Goal: Check status: Check status

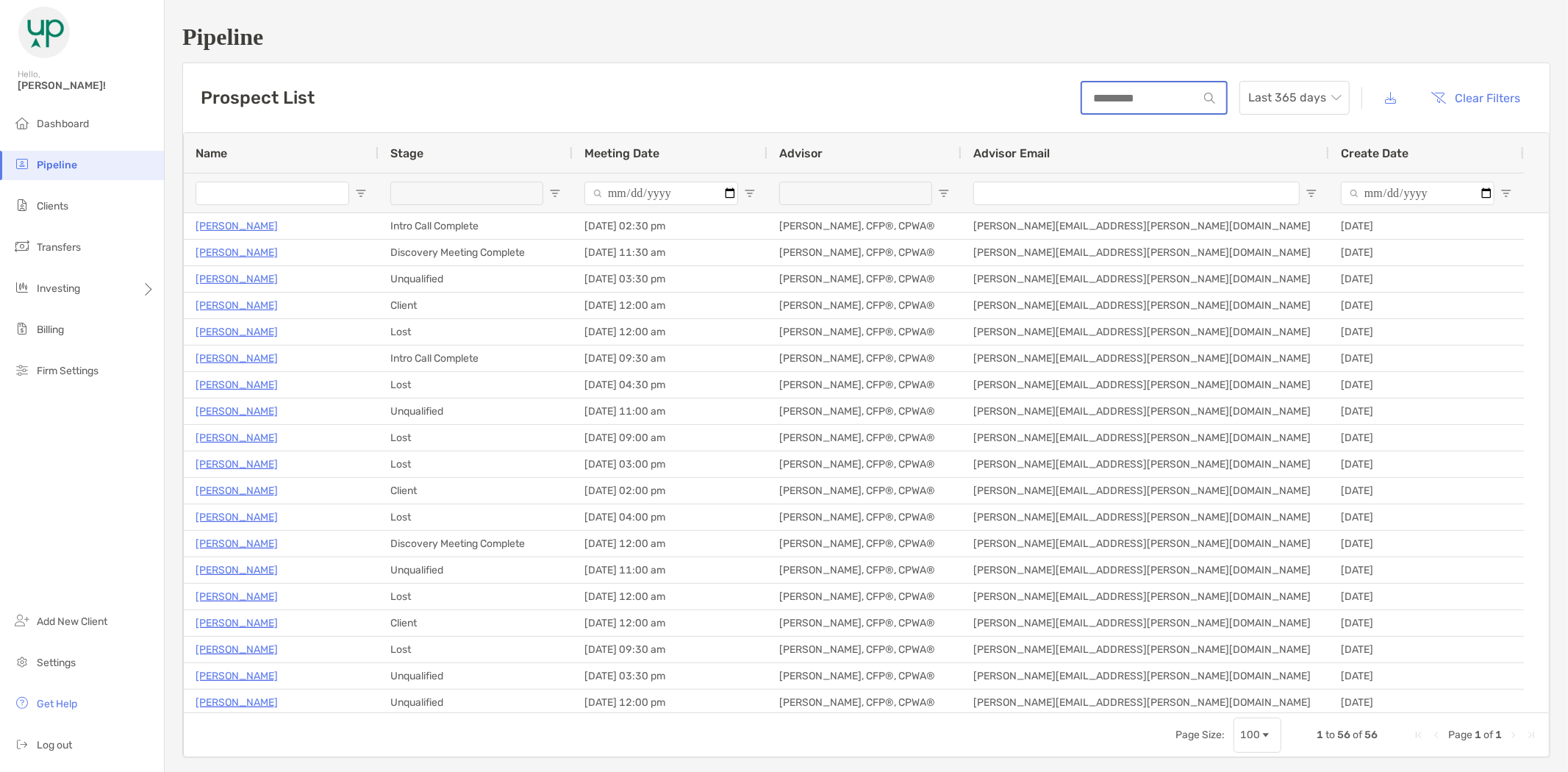
drag, startPoint x: 0, startPoint y: 0, endPoint x: 1120, endPoint y: 95, distance: 1124.0
click at [1120, 95] on input at bounding box center [1140, 98] width 116 height 13
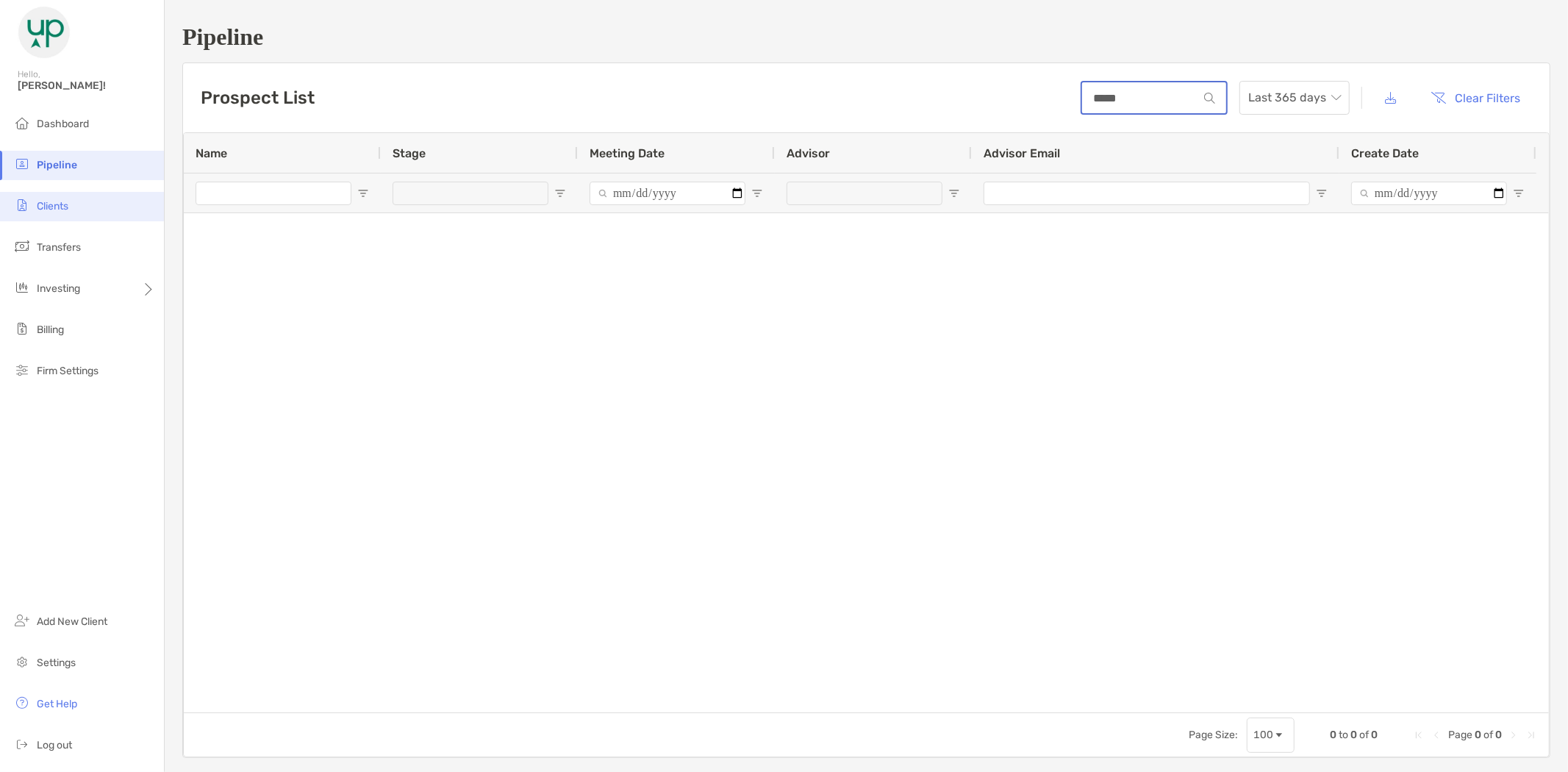
type input "*****"
click at [69, 201] on li "Clients" at bounding box center [82, 206] width 164 height 29
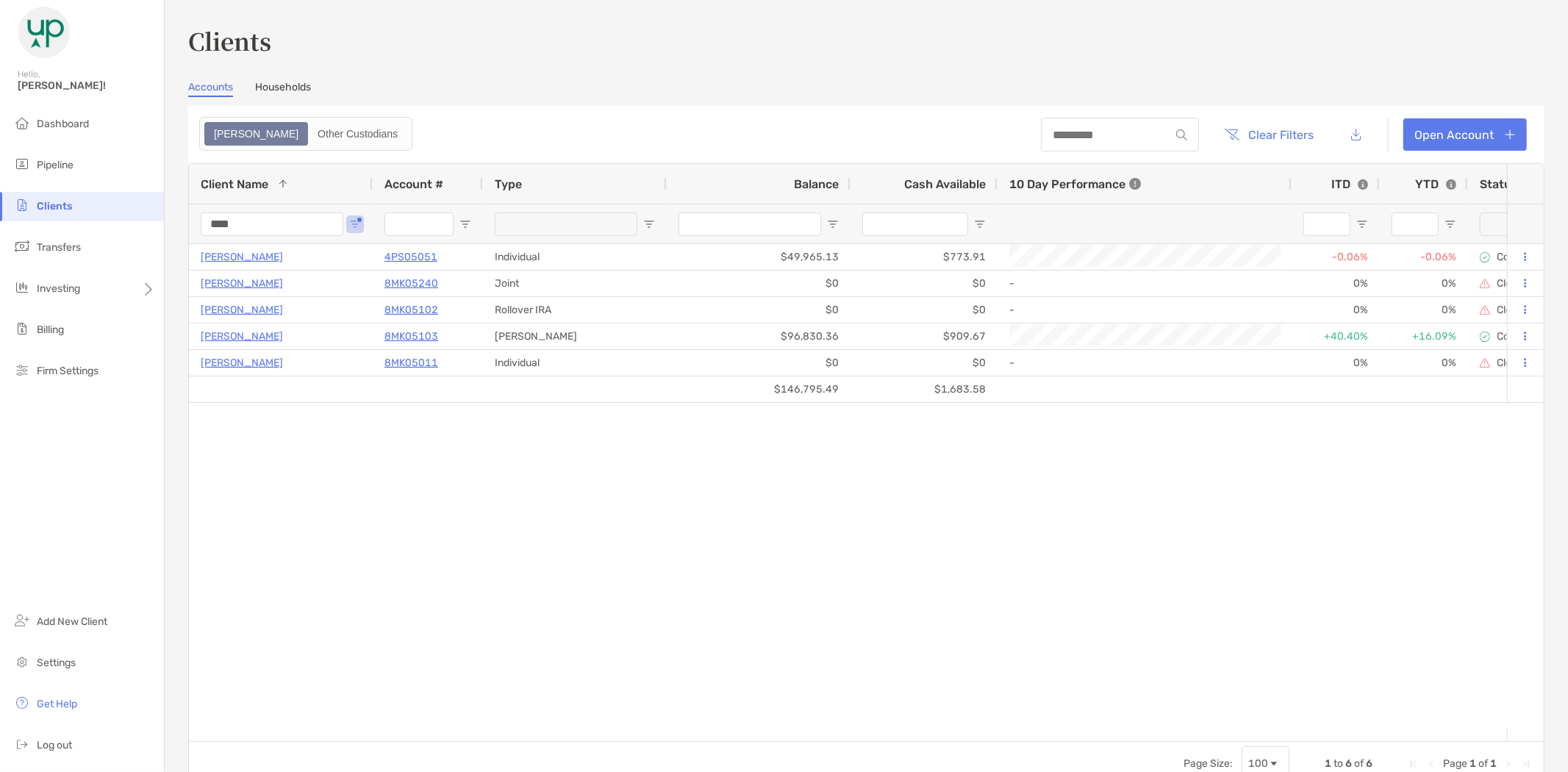
drag, startPoint x: 171, startPoint y: 223, endPoint x: 172, endPoint y: 214, distance: 9.1
click at [170, 220] on div "Clients Accounts Households Zoe Other Custodians Clear Filters Open Account 1 t…" at bounding box center [866, 386] width 1403 height 772
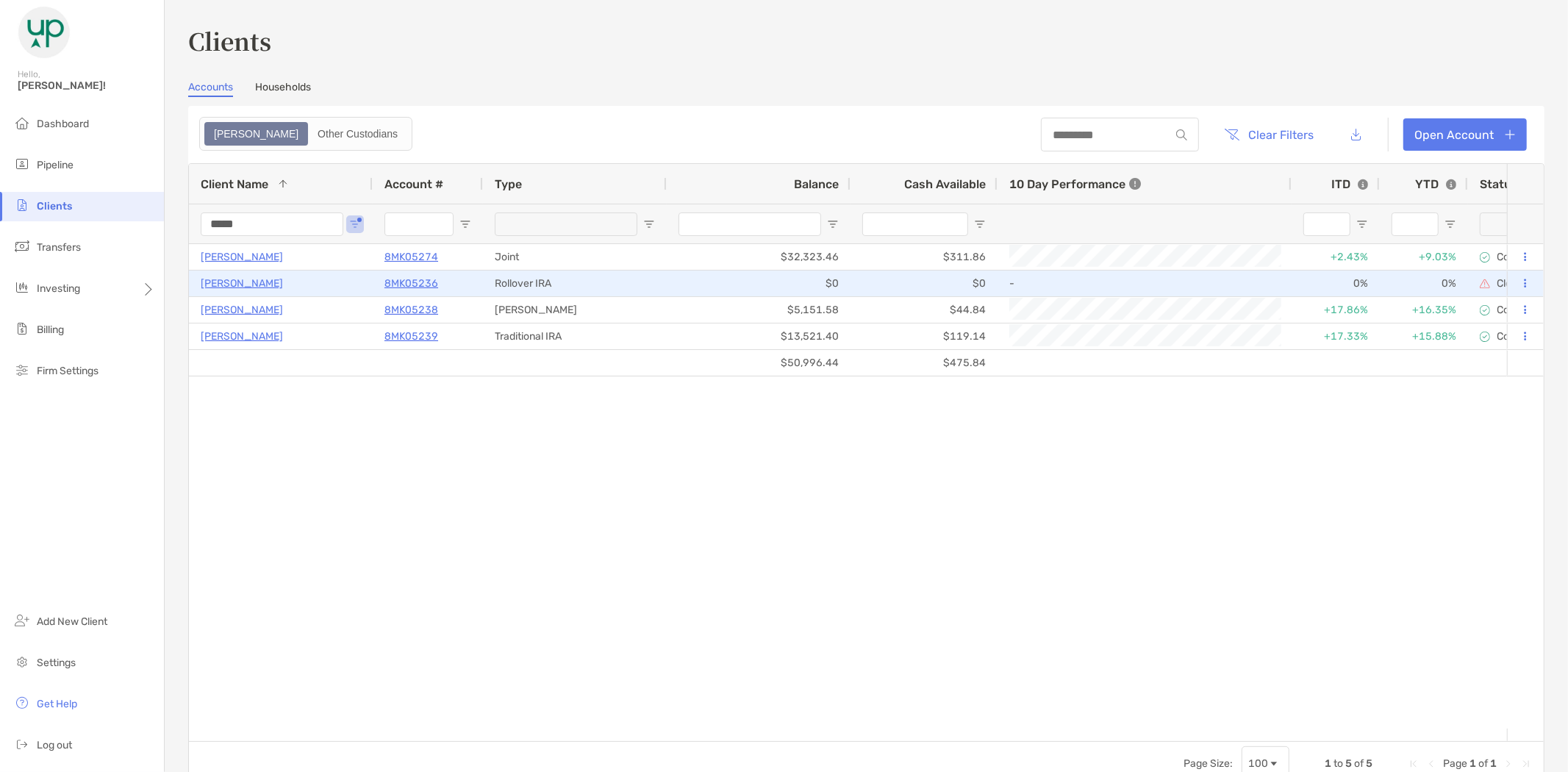
type input "*****"
click at [237, 277] on p "[PERSON_NAME]" at bounding box center [242, 283] width 83 height 18
click at [406, 283] on p "8MK05236" at bounding box center [410, 283] width 53 height 18
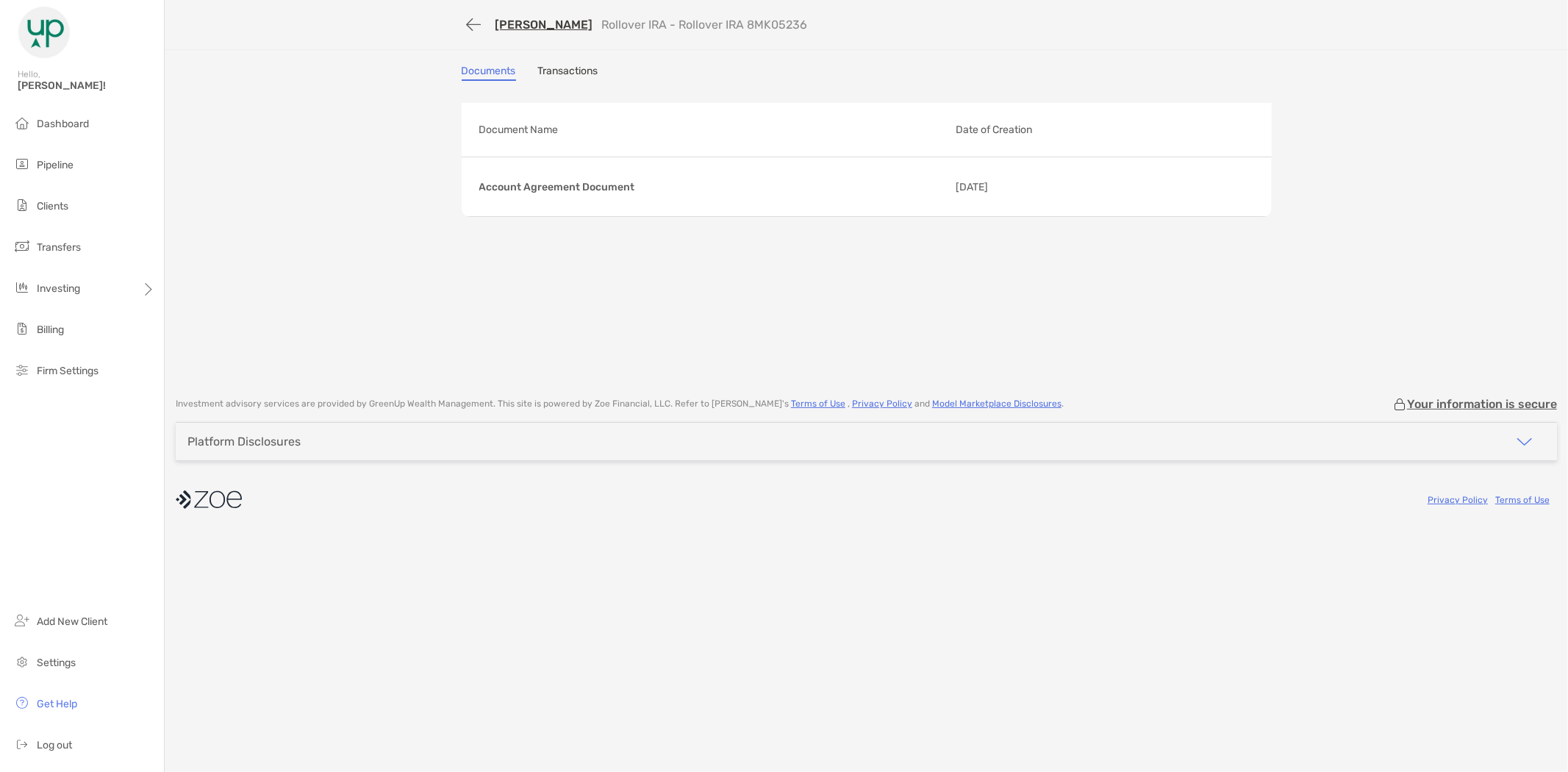
click at [567, 71] on link "Transactions" at bounding box center [568, 73] width 60 height 17
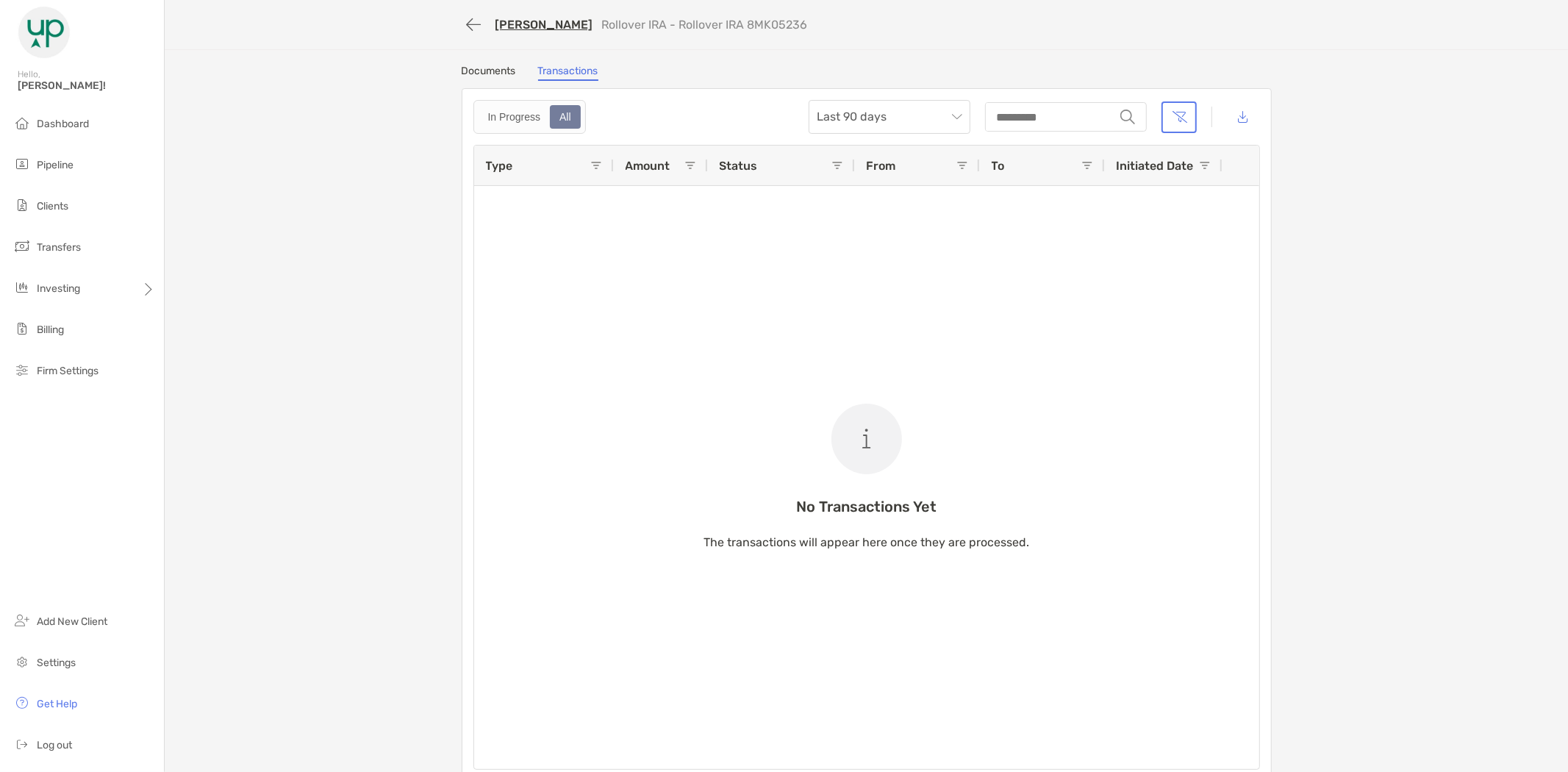
click at [498, 68] on link "Documents" at bounding box center [489, 73] width 54 height 17
